Goal: Task Accomplishment & Management: Manage account settings

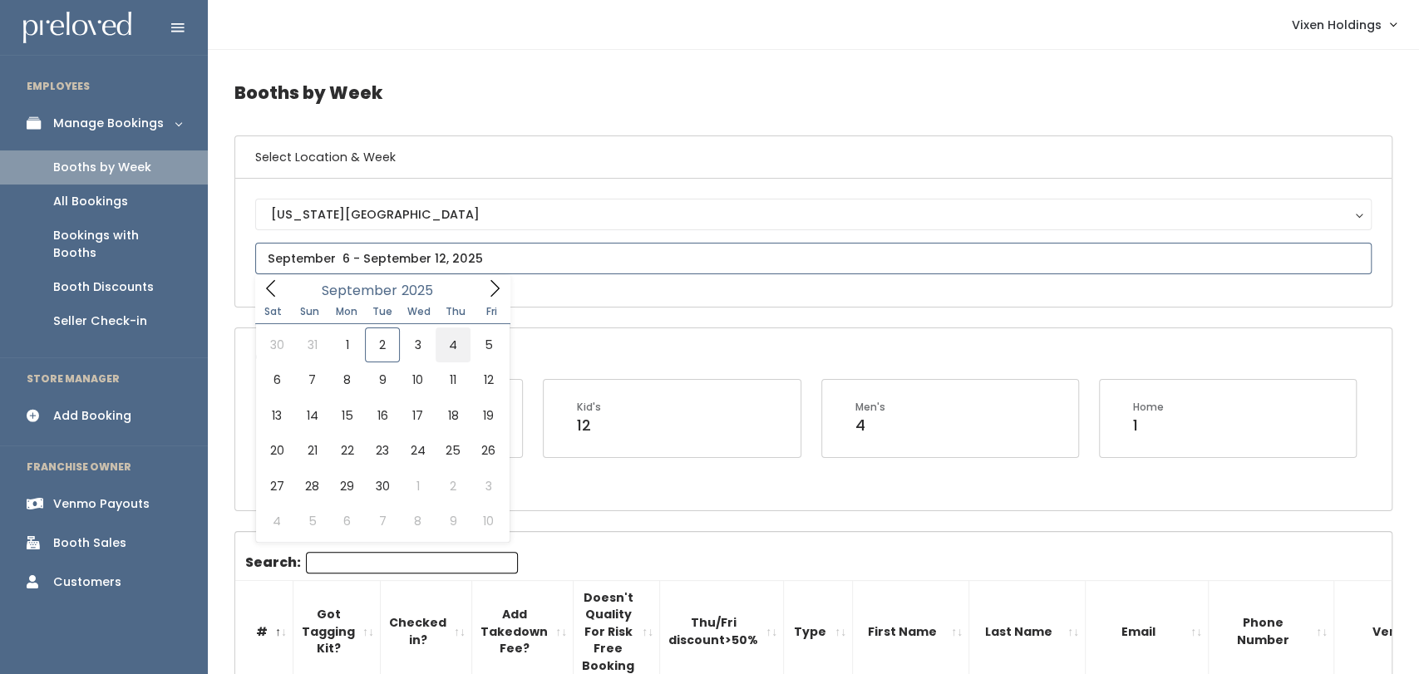
type input "[DATE] to [DATE]"
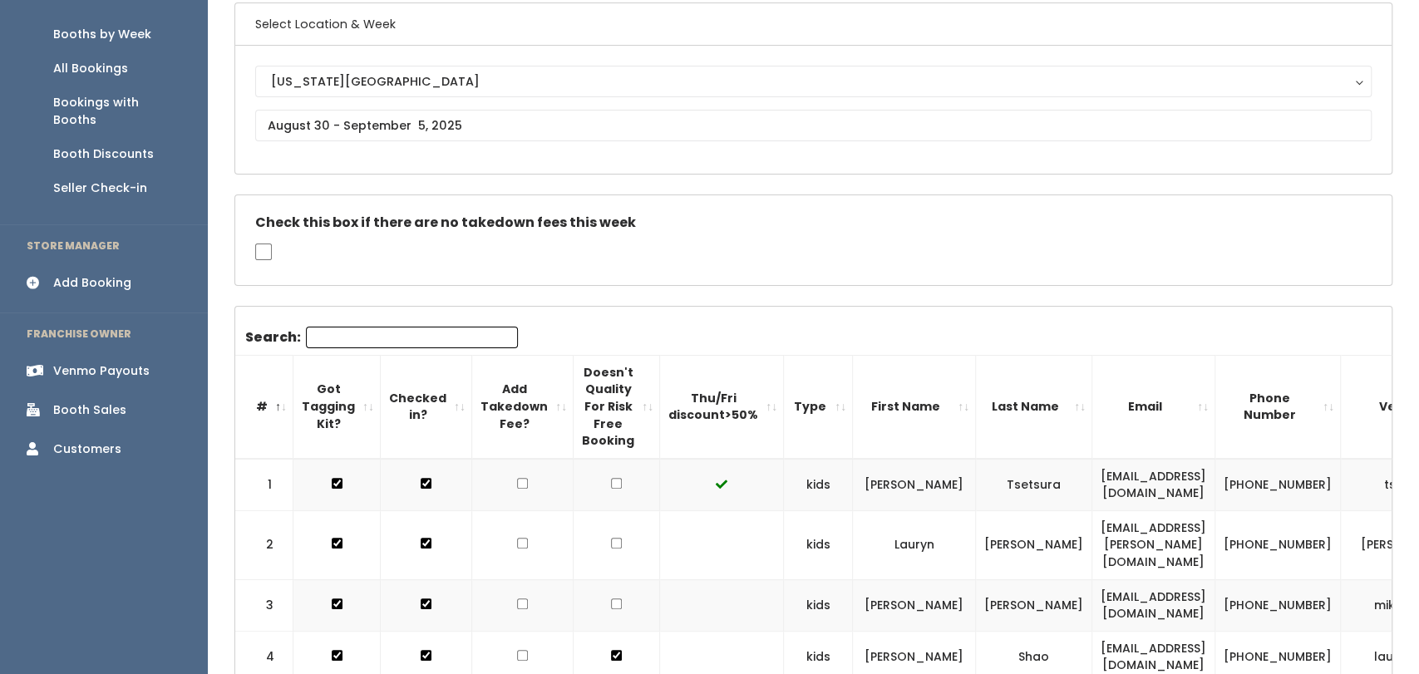
scroll to position [131, 0]
click at [113, 404] on div "Booth Sales" at bounding box center [89, 412] width 73 height 17
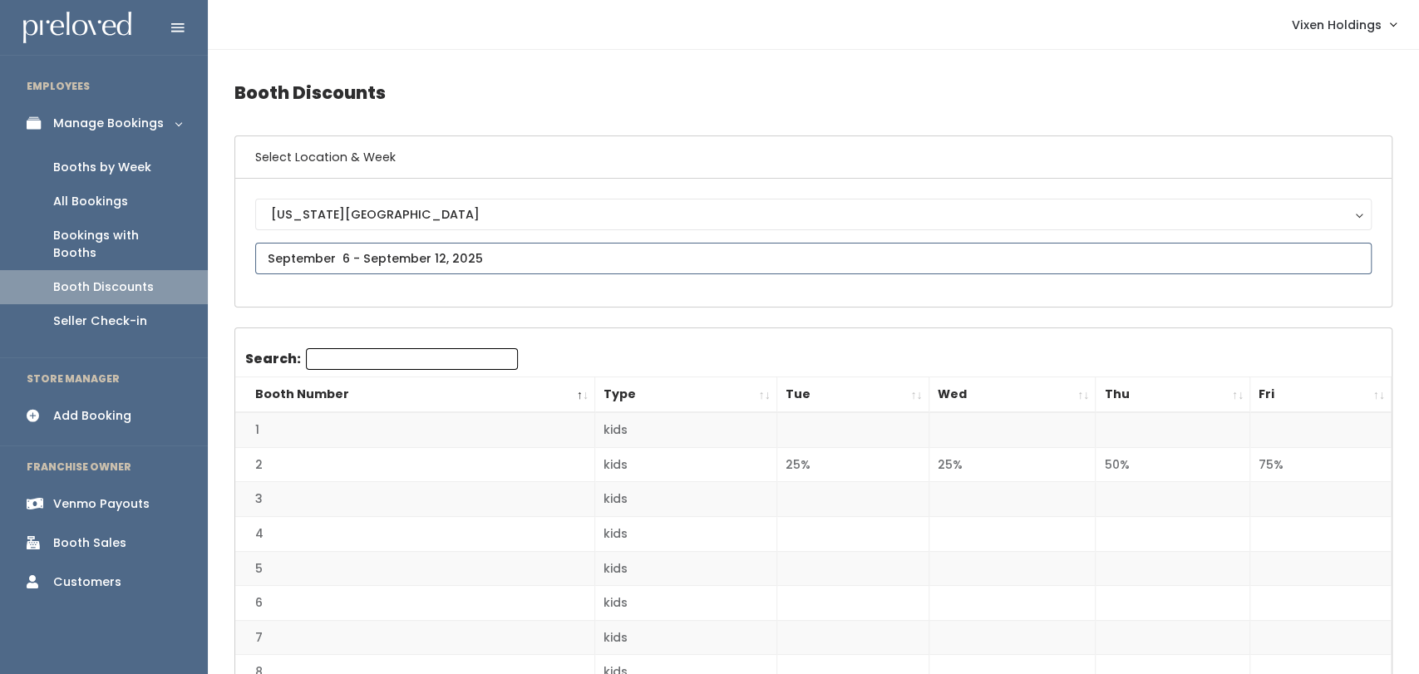
click at [495, 244] on input "text" at bounding box center [813, 259] width 1116 height 32
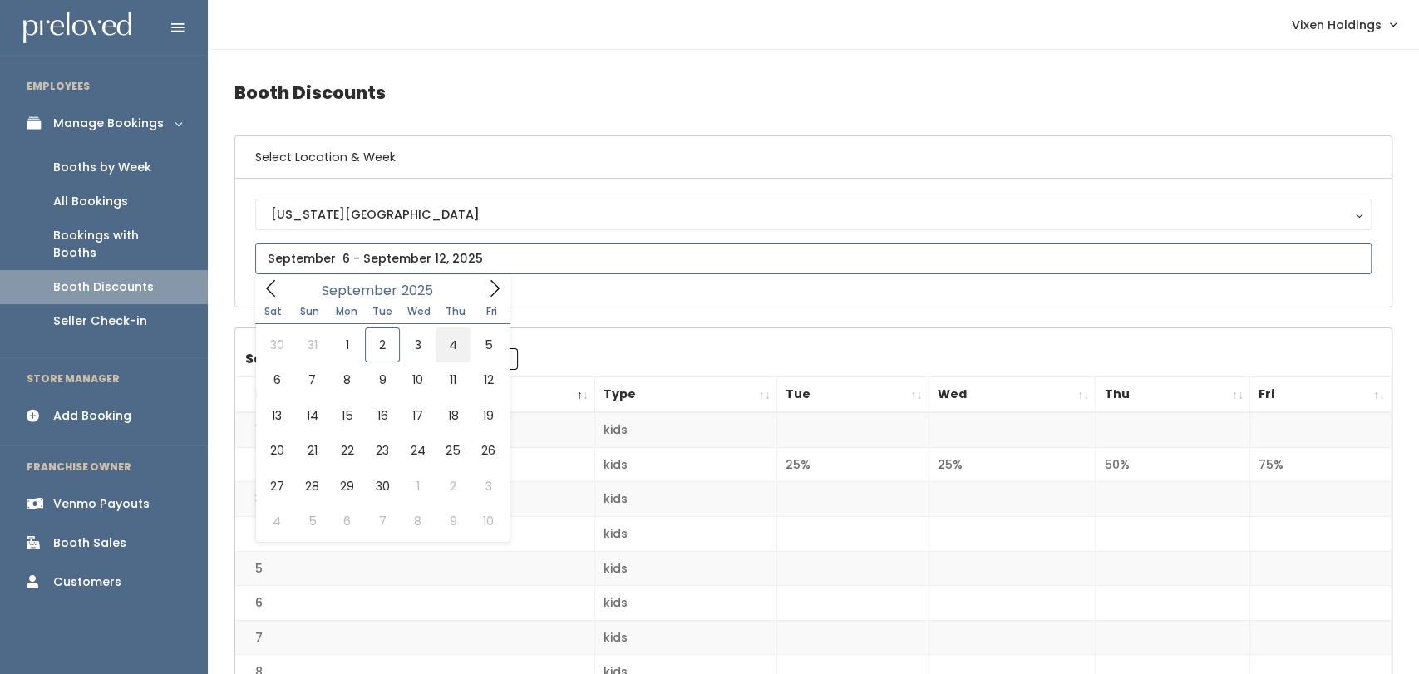
type input "[DATE] to [DATE]"
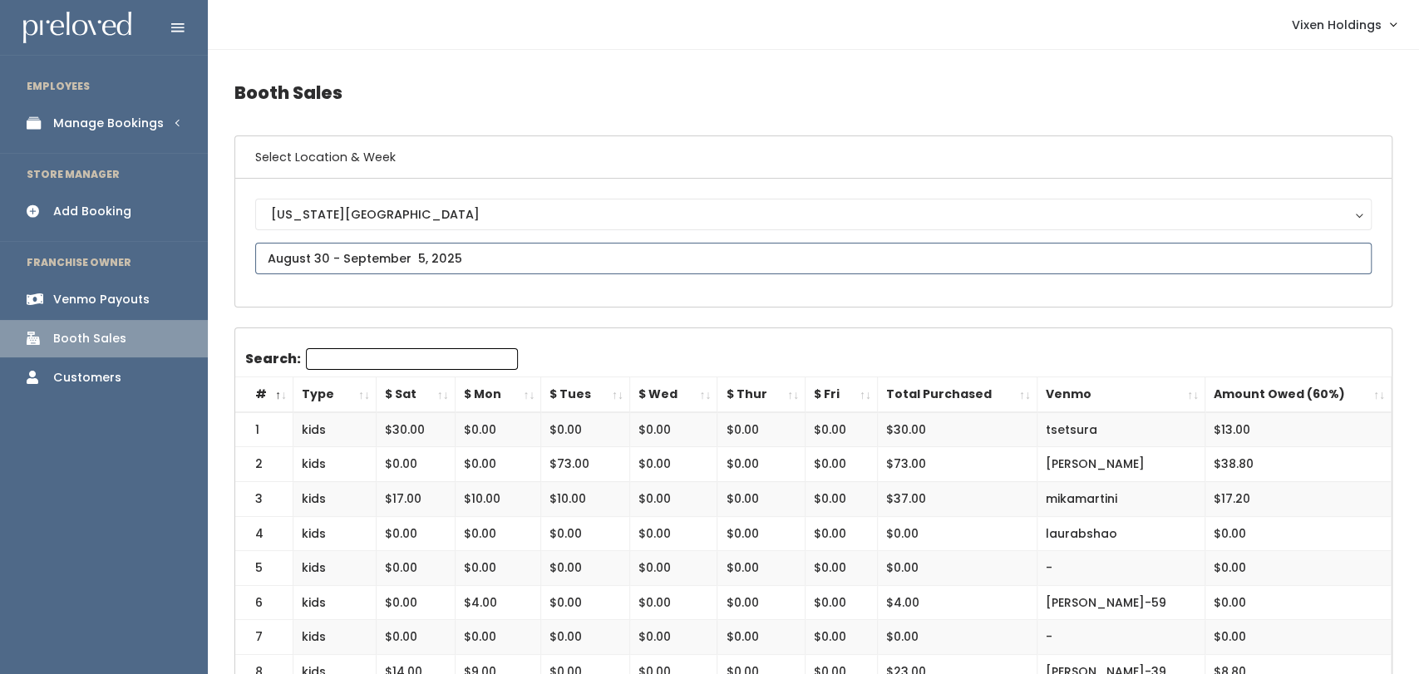
click at [433, 257] on input "text" at bounding box center [813, 259] width 1116 height 32
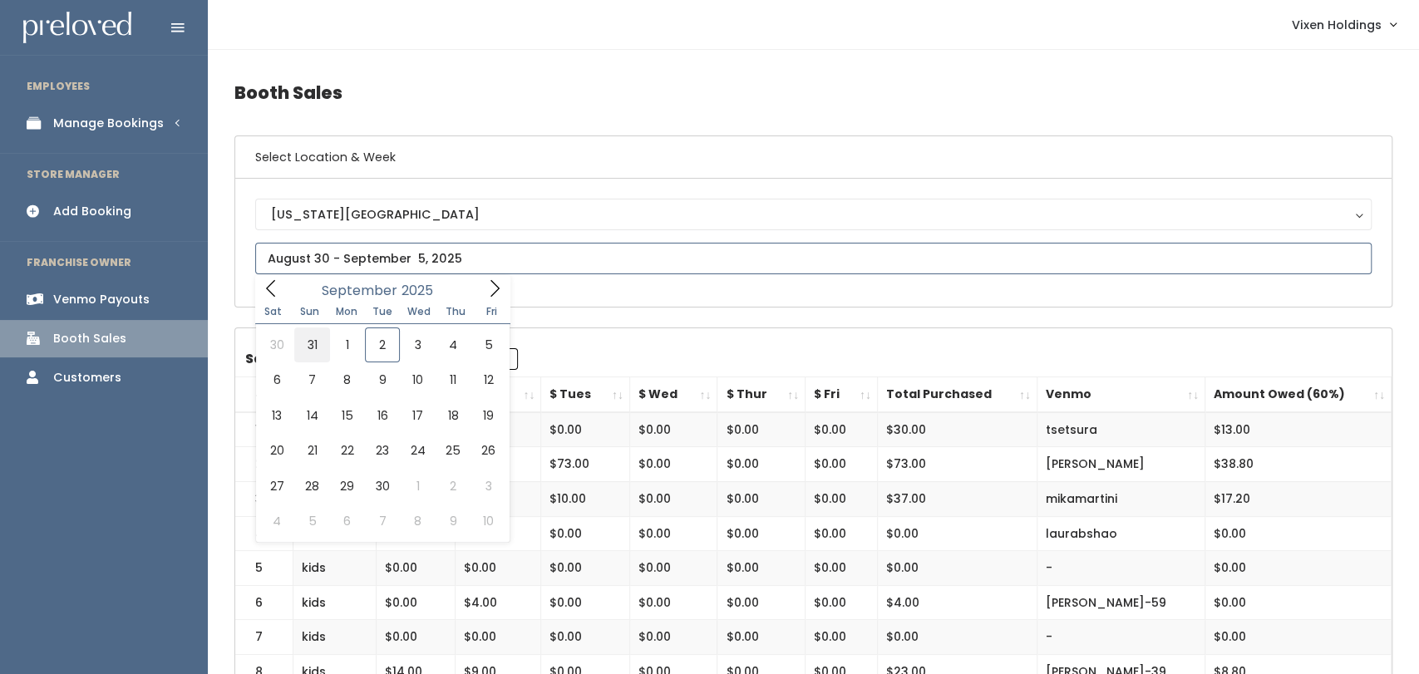
type input "[DATE] to [DATE]"
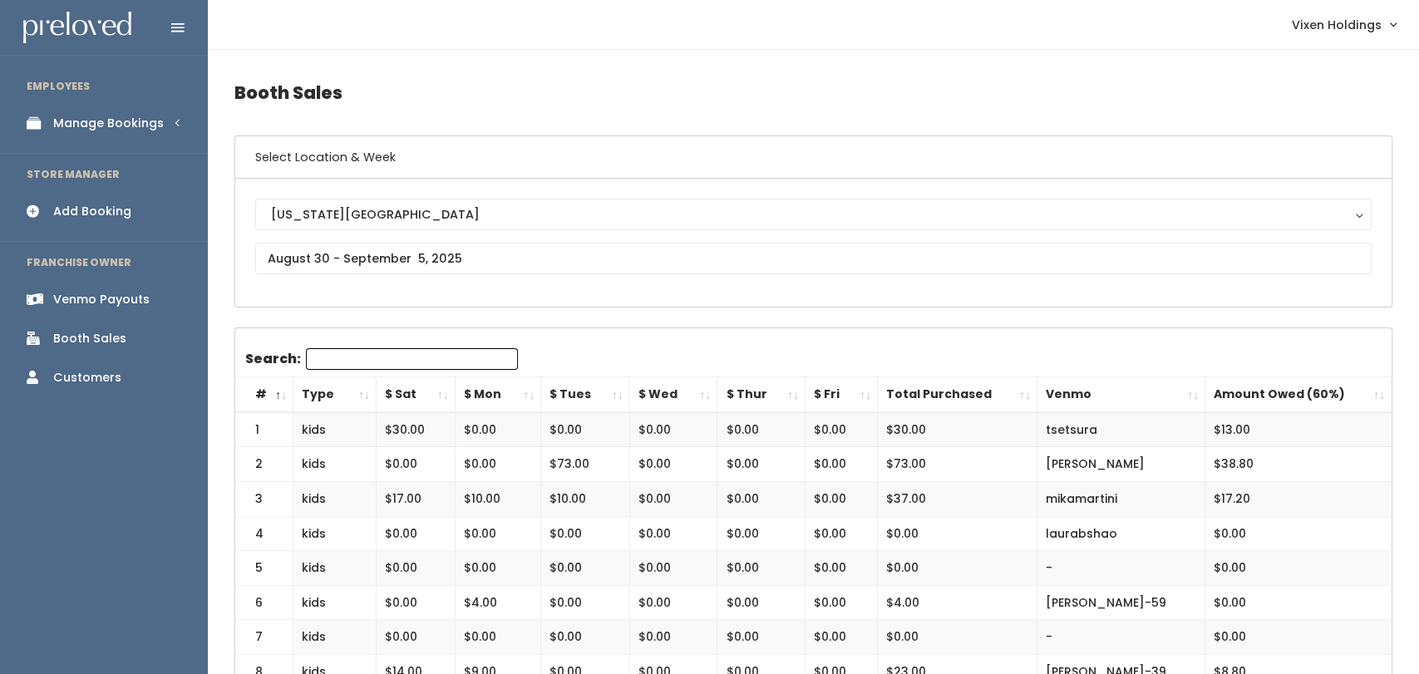
click at [140, 137] on link "Manage Bookings" at bounding box center [104, 123] width 208 height 37
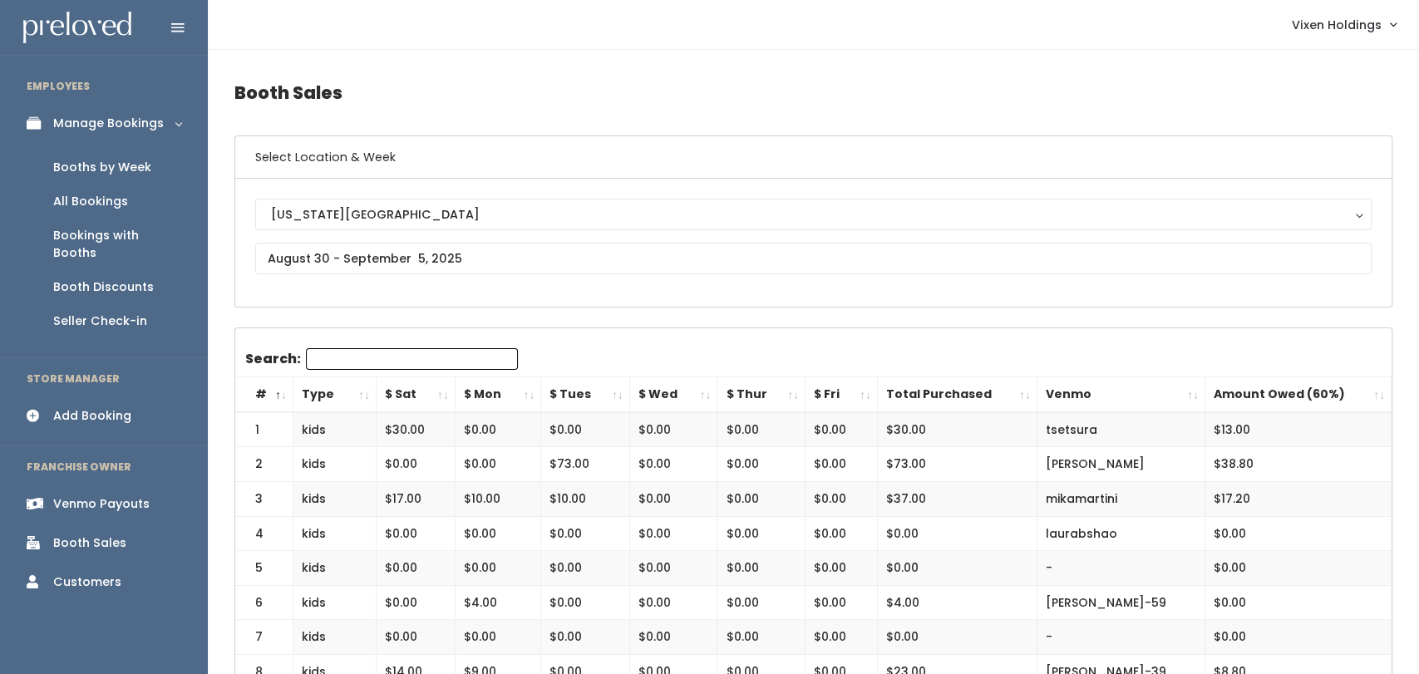
click at [126, 279] on link "Booth Discounts" at bounding box center [104, 287] width 208 height 34
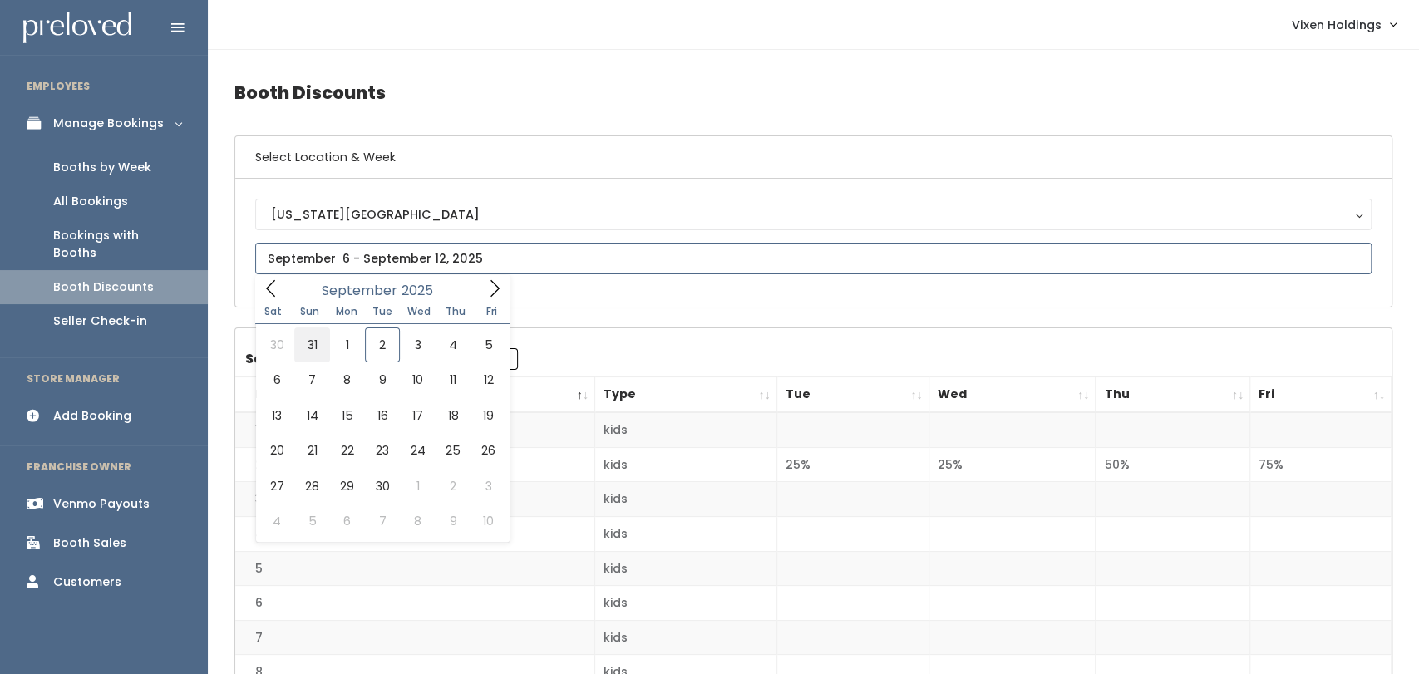
type input "[DATE] to [DATE]"
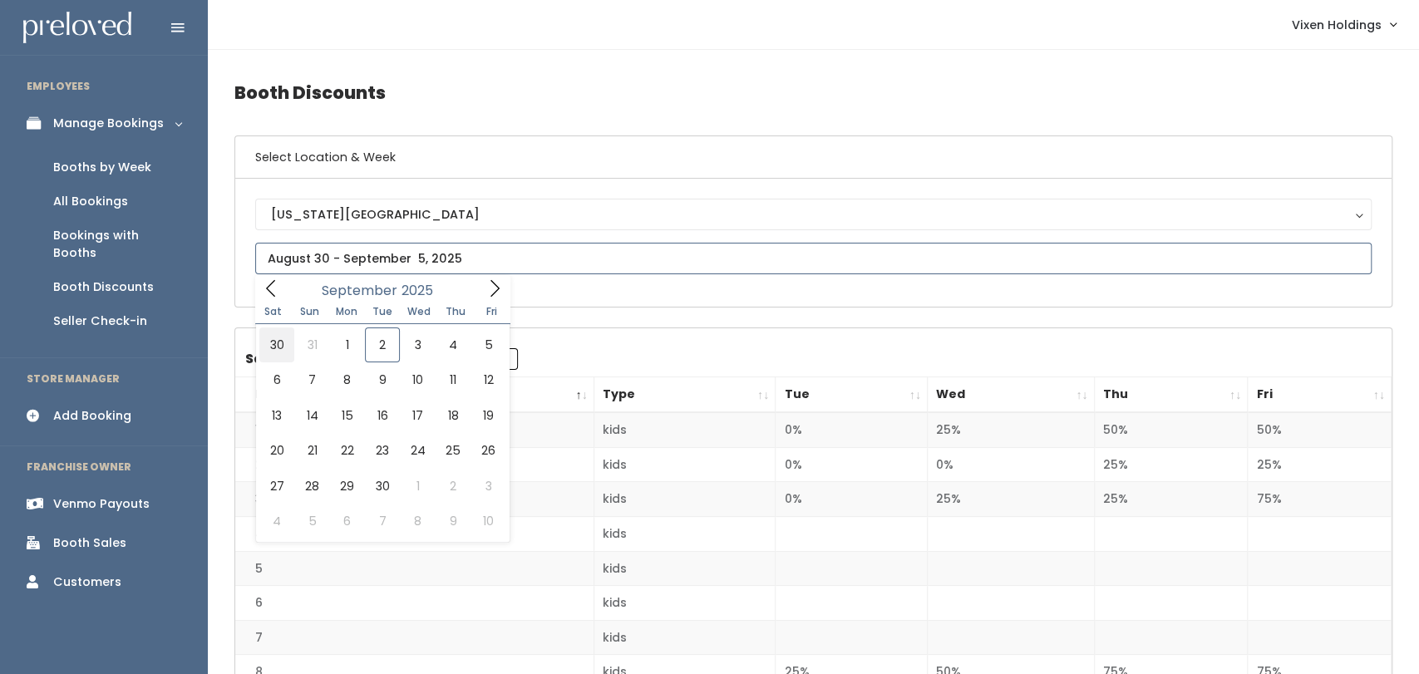
type input "August 30 to September 5"
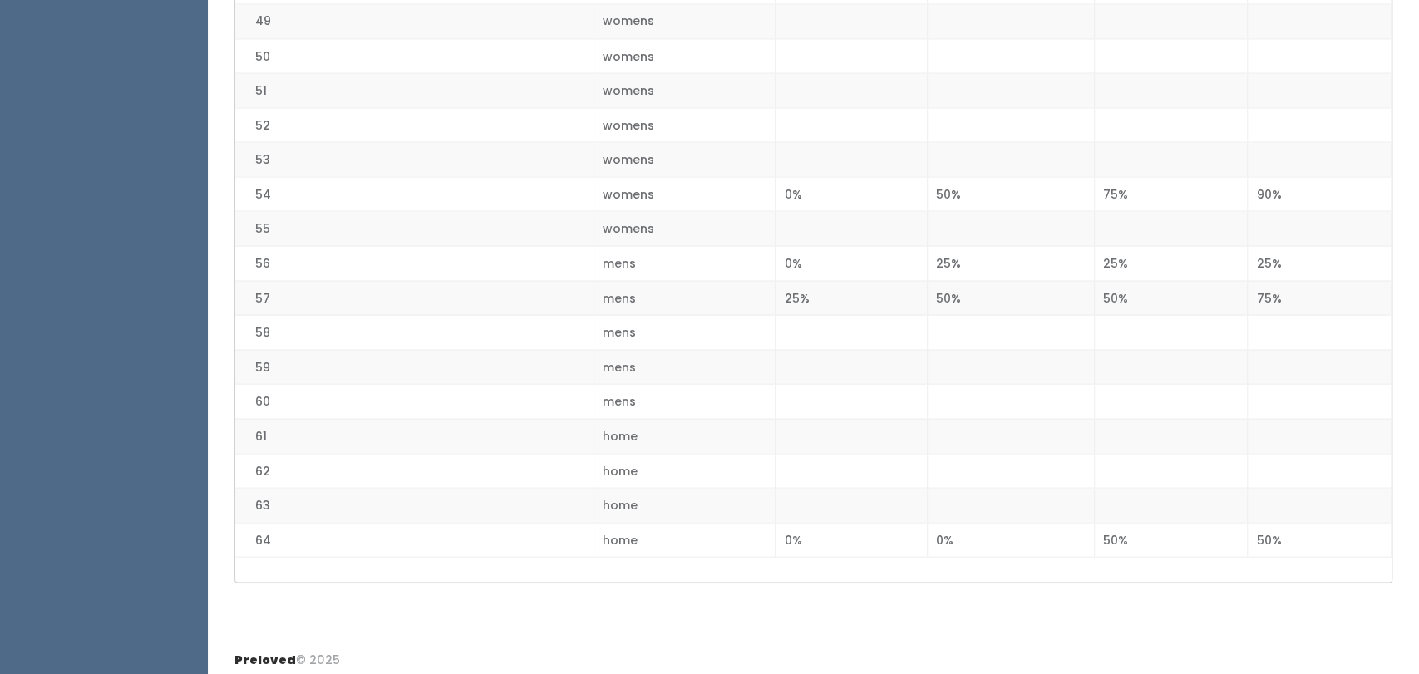
scroll to position [2062, 0]
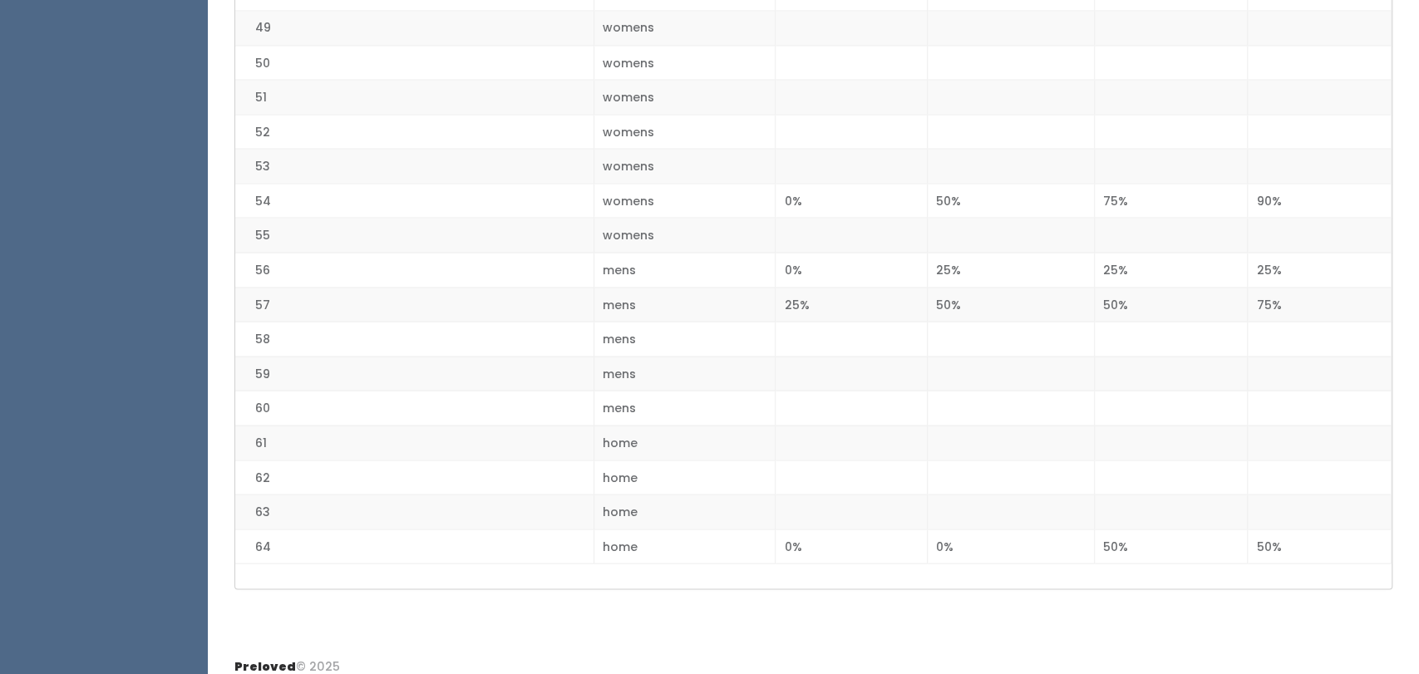
click at [681, 356] on td "mens" at bounding box center [685, 373] width 182 height 35
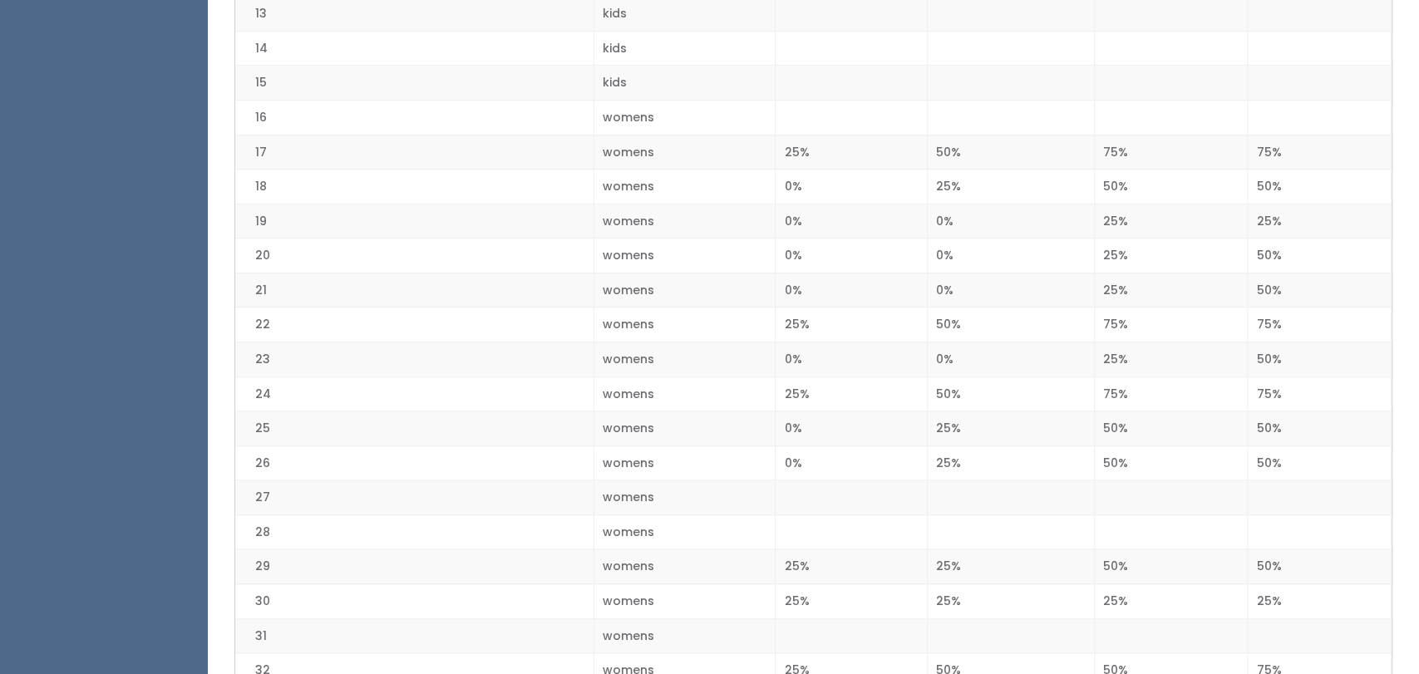
scroll to position [782, 0]
